Goal: Task Accomplishment & Management: Use online tool/utility

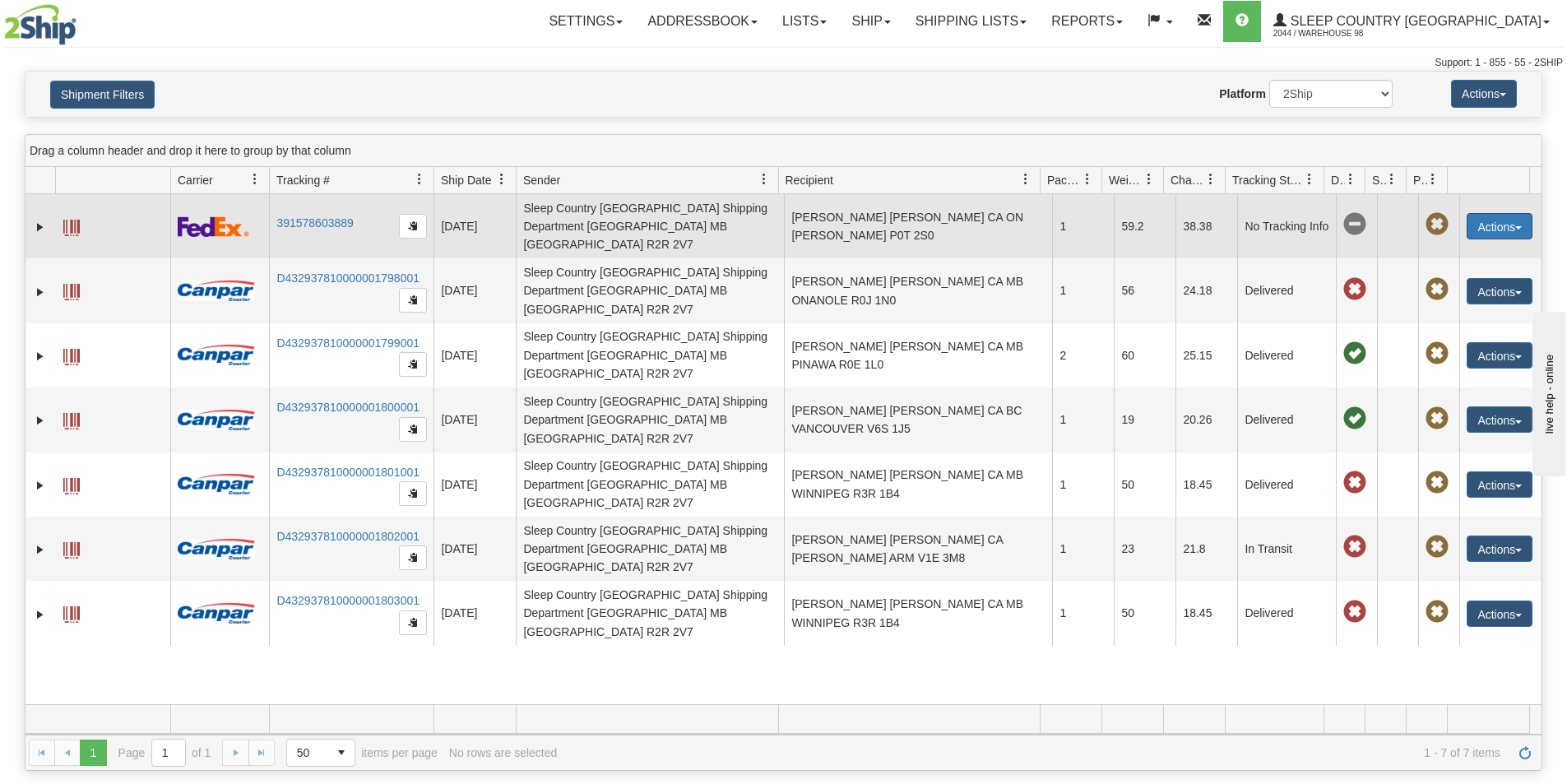
click at [1477, 222] on button "Actions" at bounding box center [1499, 226] width 66 height 27
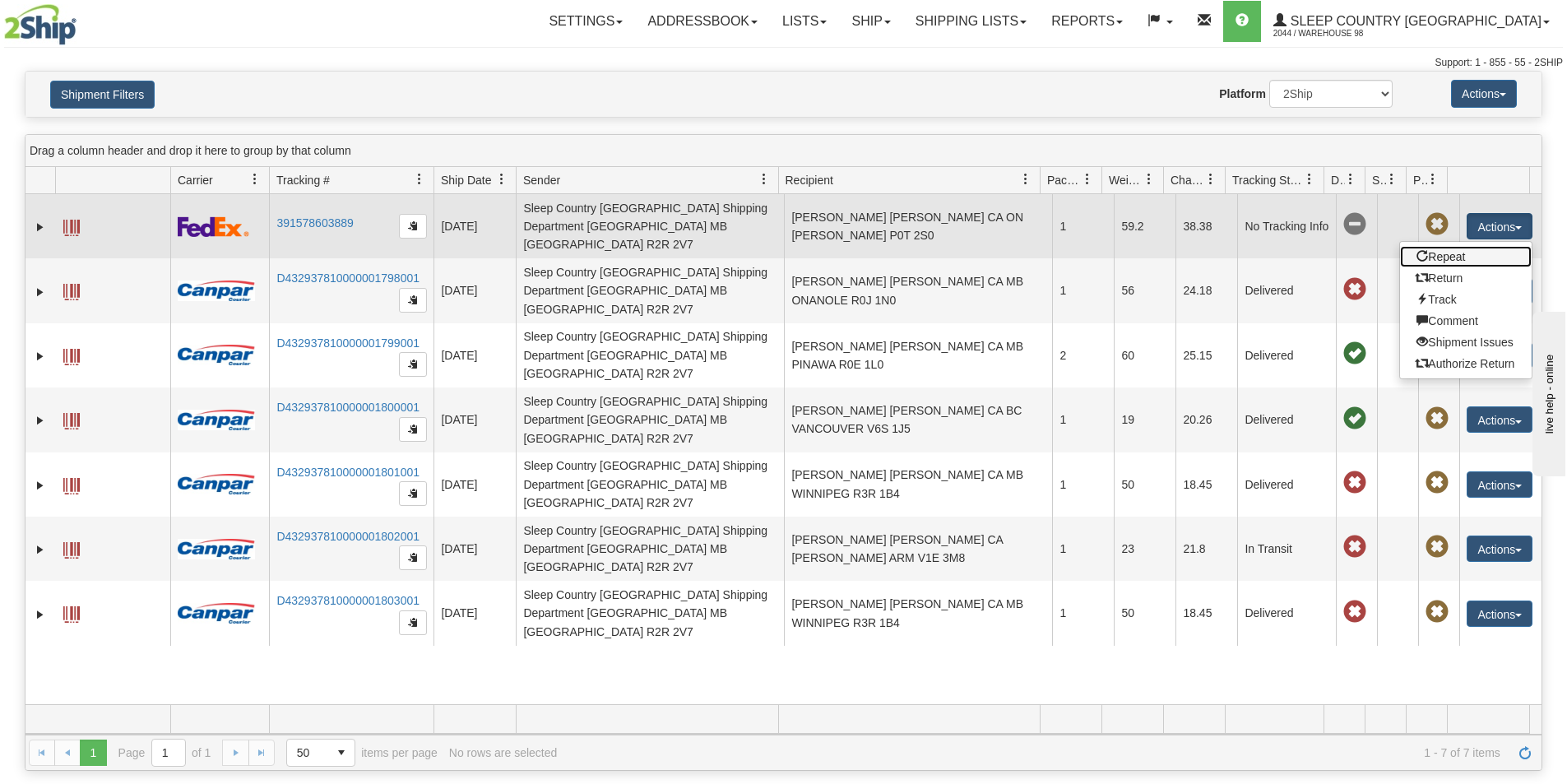
click at [1473, 252] on link "Repeat" at bounding box center [1466, 257] width 132 height 22
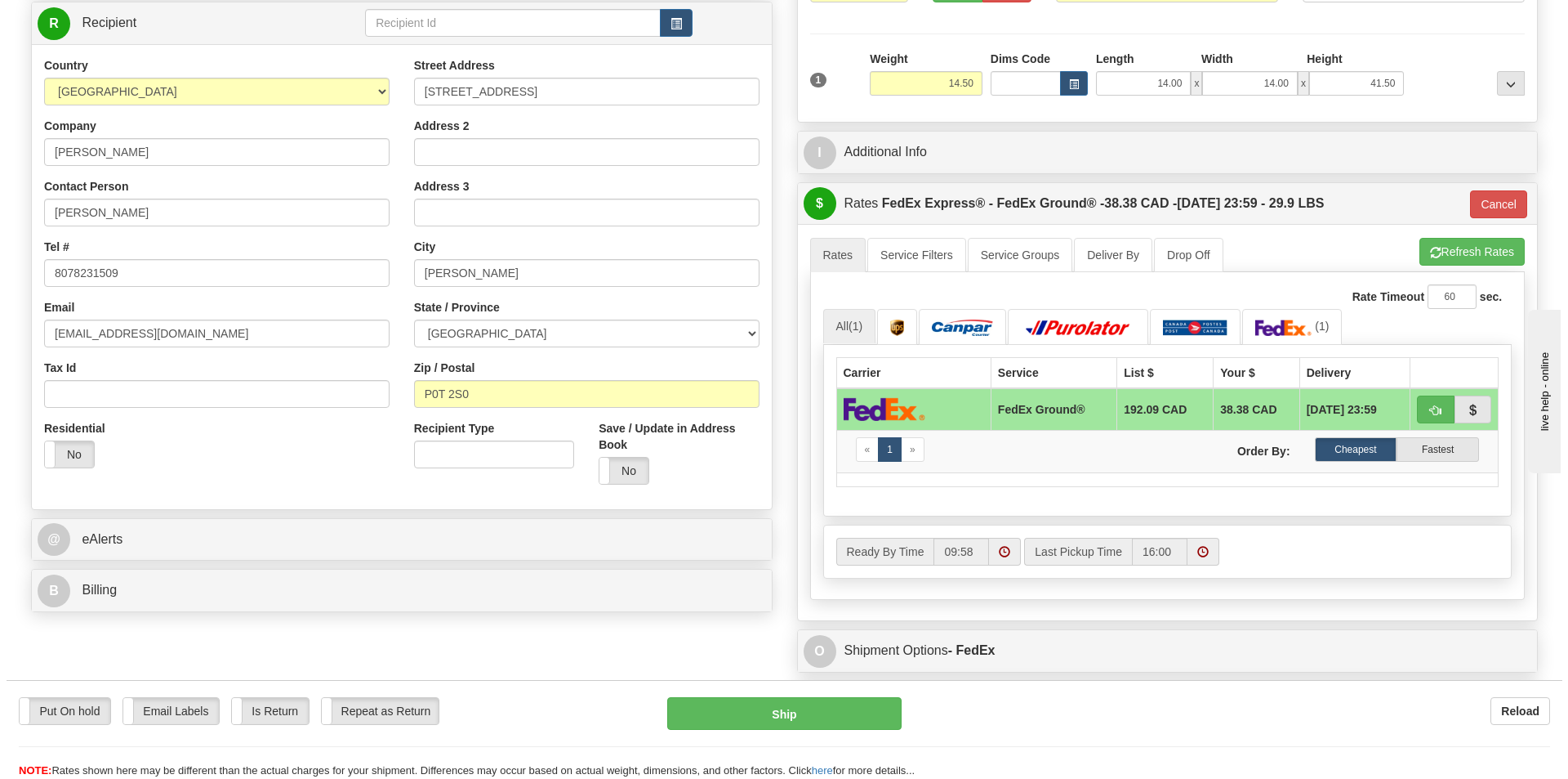
scroll to position [246, 0]
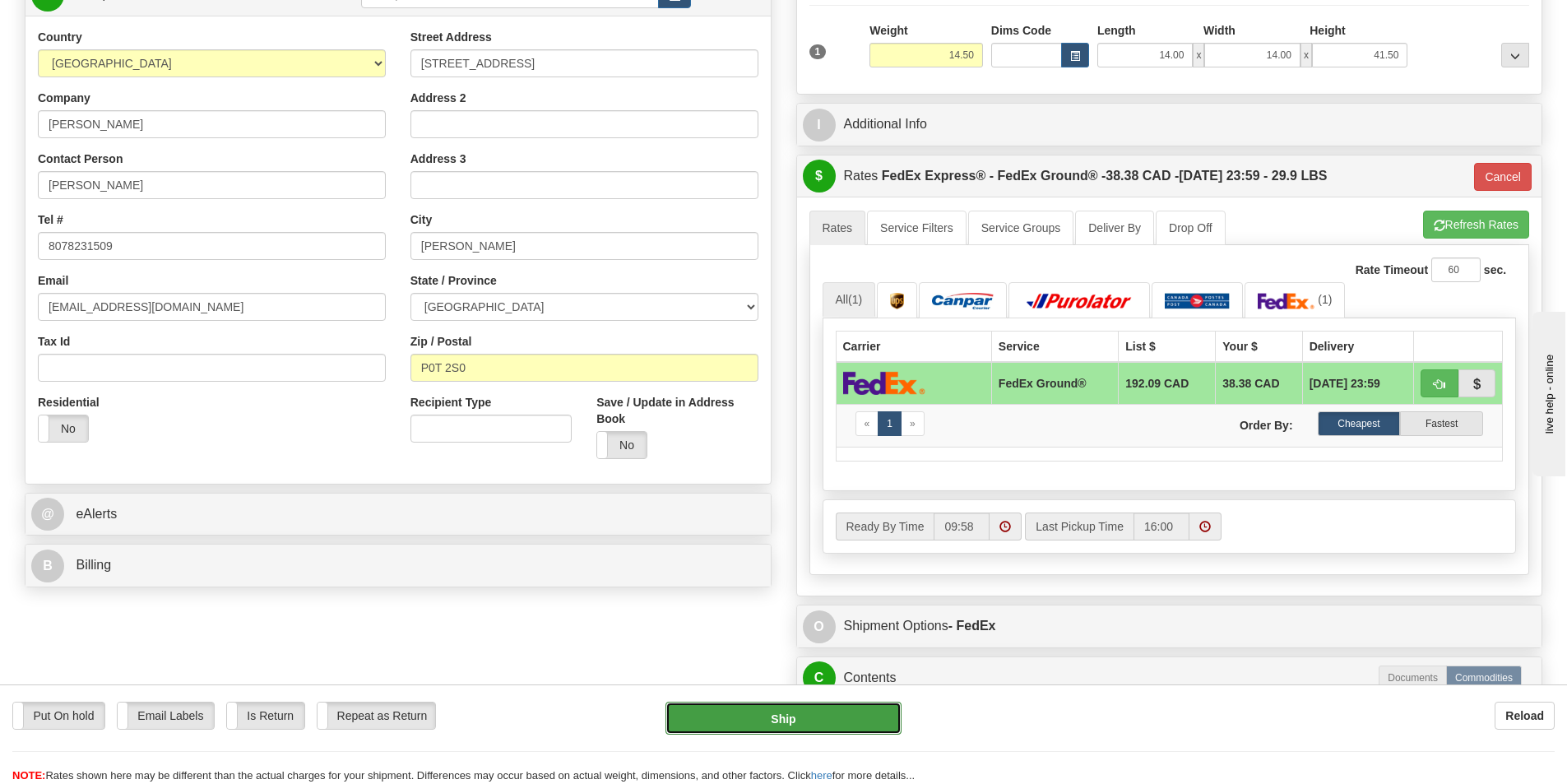
click at [808, 726] on button "Ship" at bounding box center [784, 718] width 236 height 33
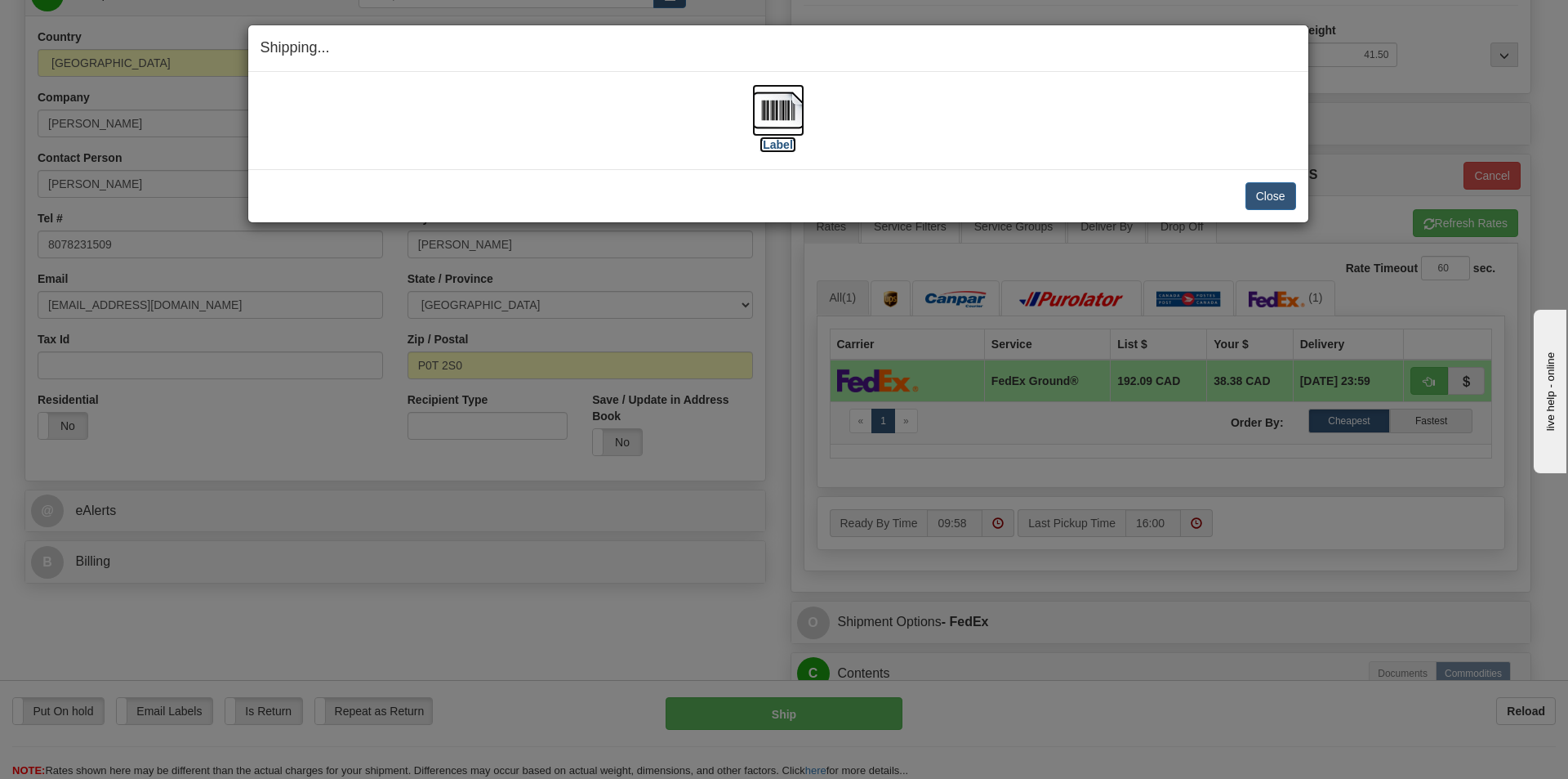
click at [781, 145] on label "[Label]" at bounding box center [779, 144] width 37 height 17
click at [1264, 199] on button "Close" at bounding box center [1270, 196] width 50 height 28
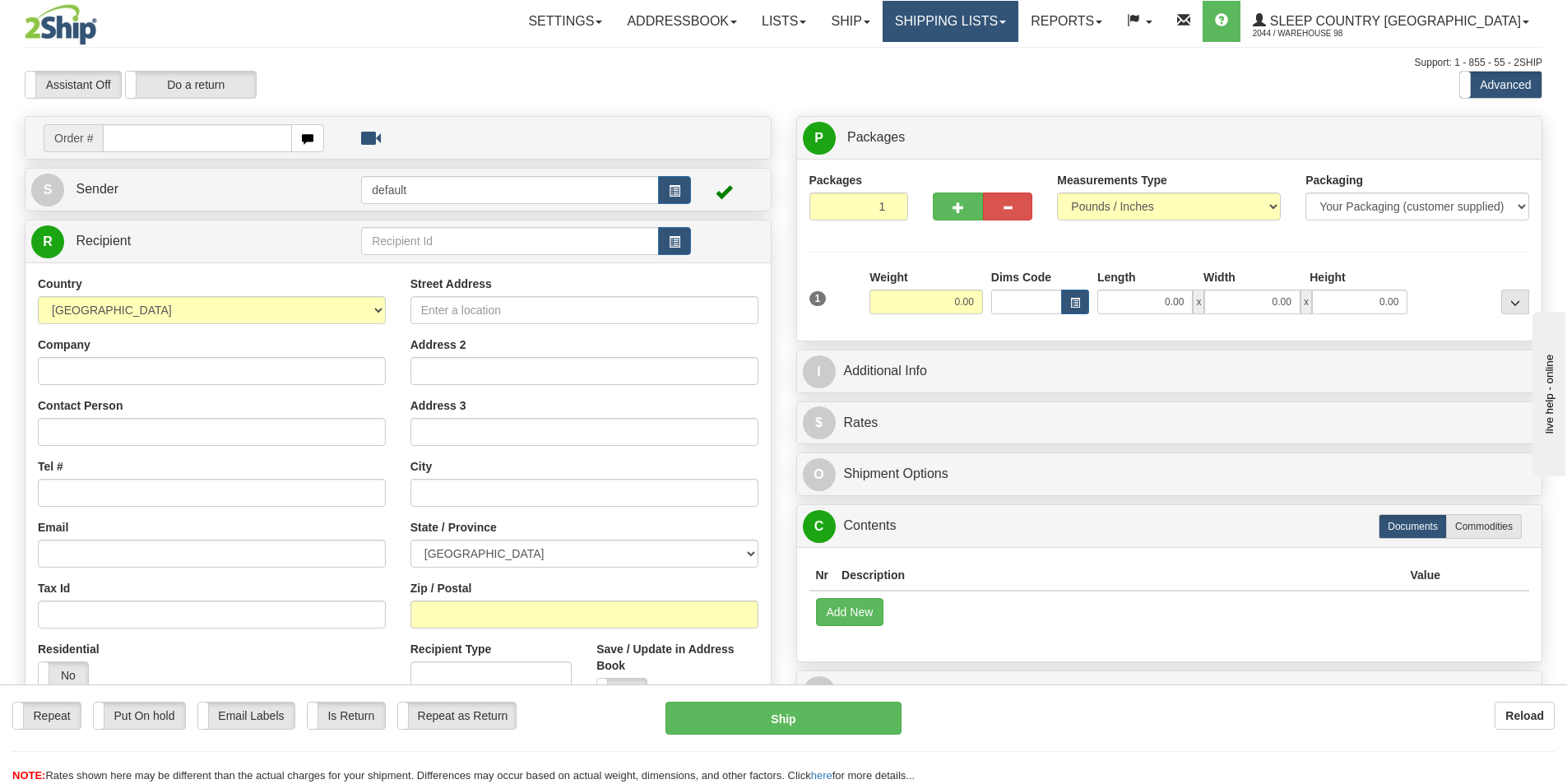
click at [1014, 18] on link "Shipping lists" at bounding box center [950, 21] width 136 height 41
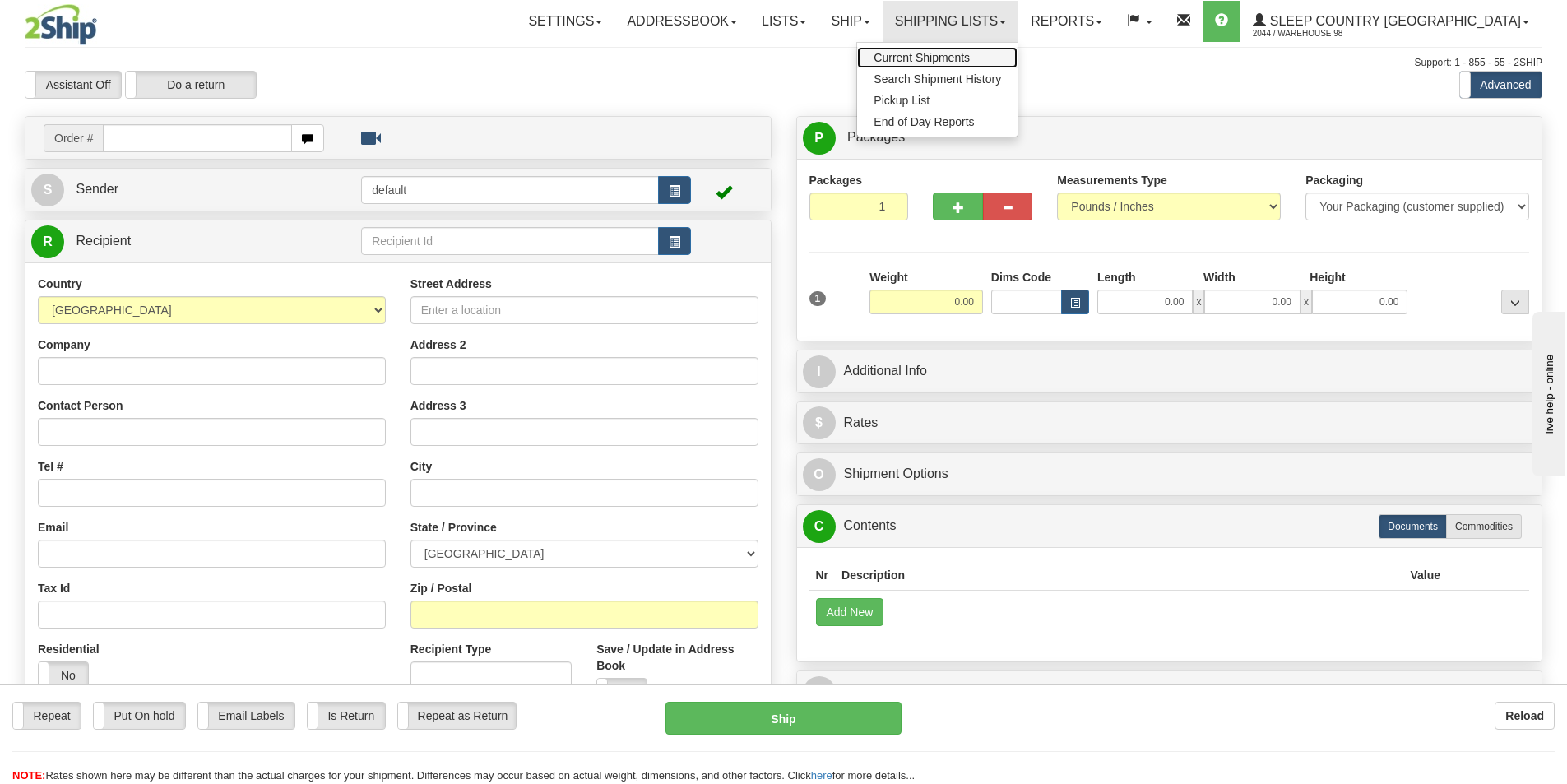
click at [970, 60] on span "Current Shipments" at bounding box center [922, 57] width 96 height 13
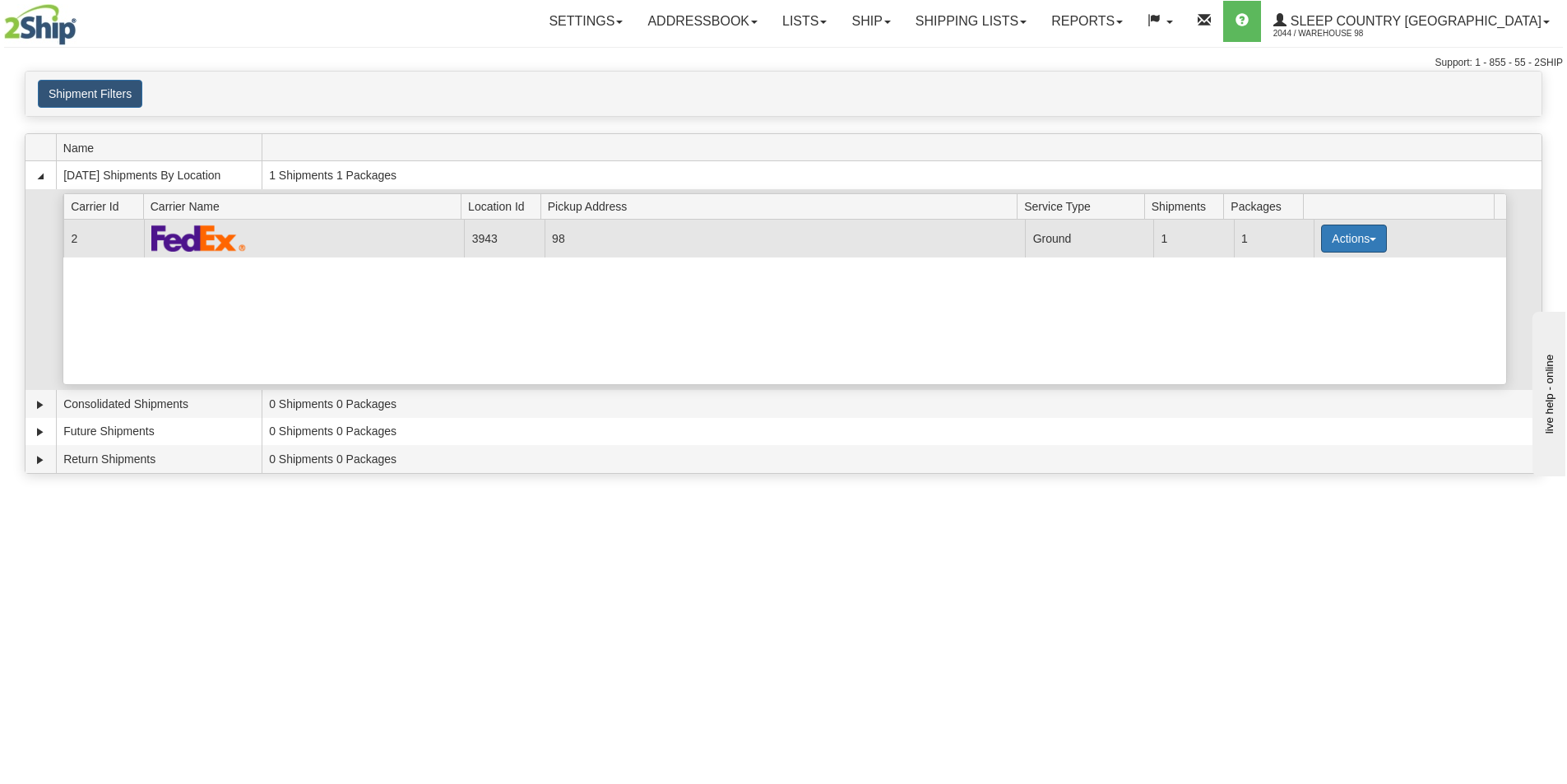
click at [1347, 241] on button "Actions" at bounding box center [1354, 238] width 66 height 28
click at [1300, 290] on span "Close" at bounding box center [1290, 291] width 38 height 12
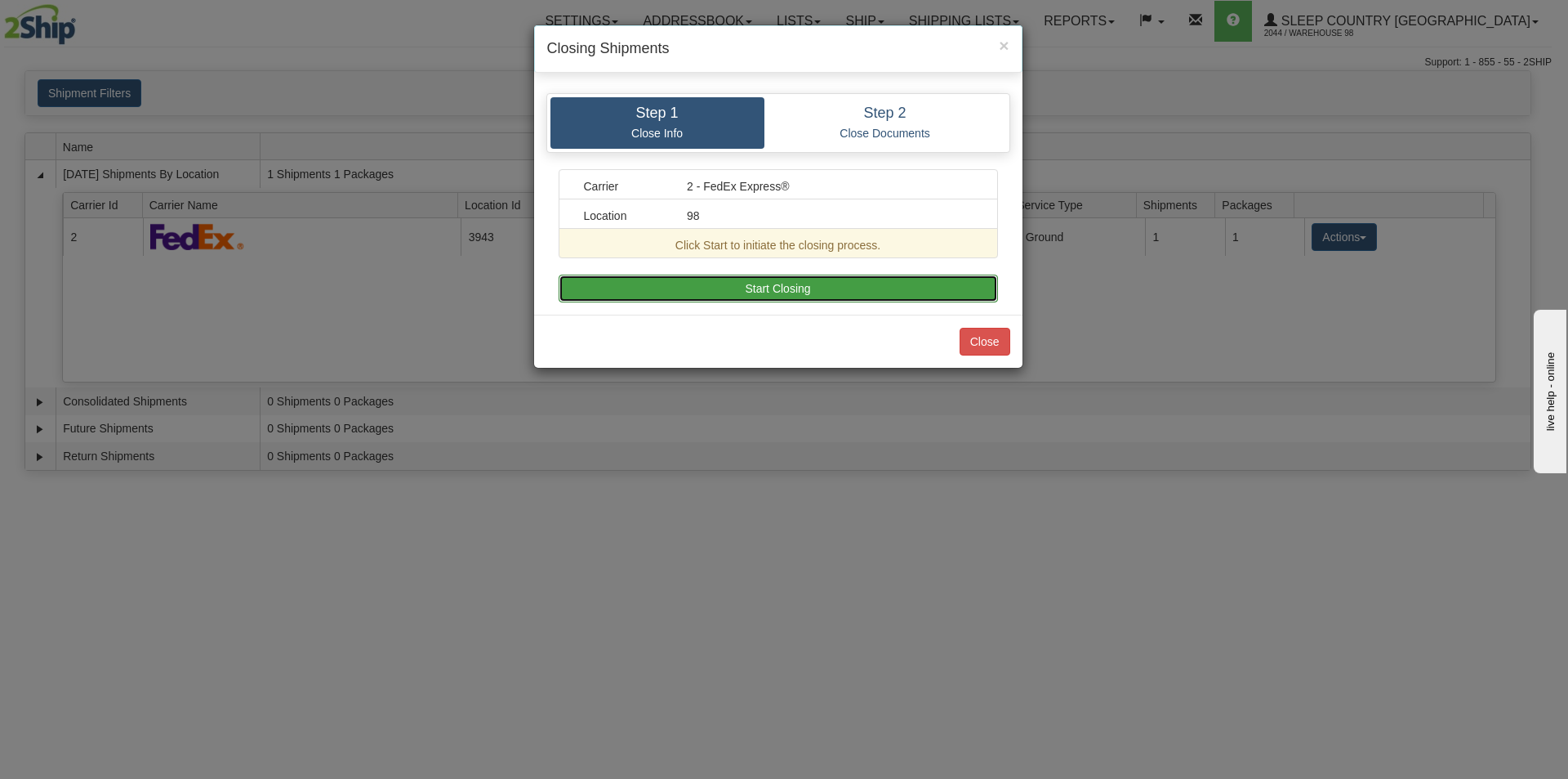
click at [909, 279] on button "Start Closing" at bounding box center [779, 288] width 440 height 28
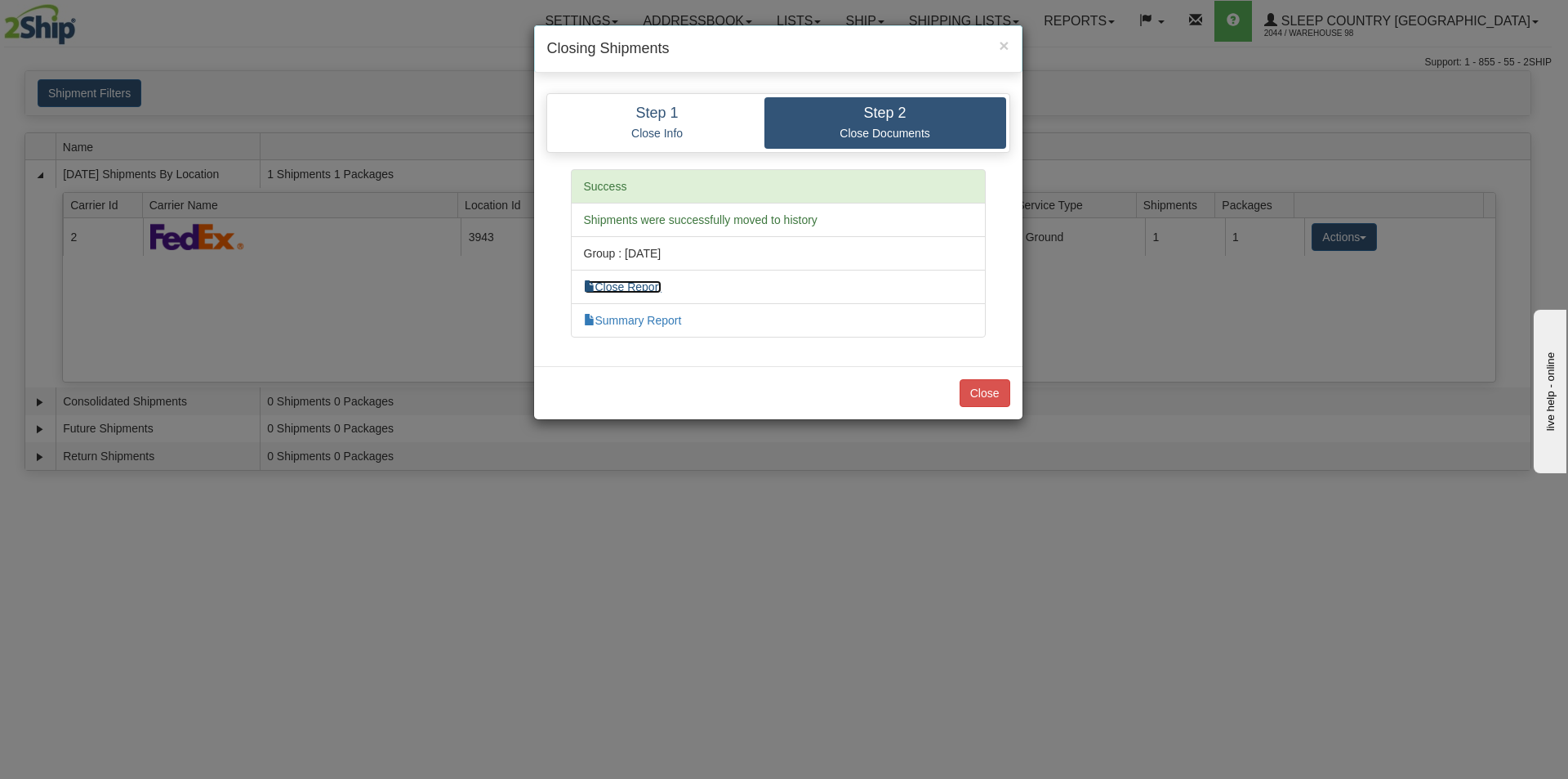
click at [649, 287] on link "Close Report" at bounding box center [623, 286] width 79 height 13
click at [986, 389] on button "Close" at bounding box center [985, 392] width 50 height 28
